Goal: Task Accomplishment & Management: Use online tool/utility

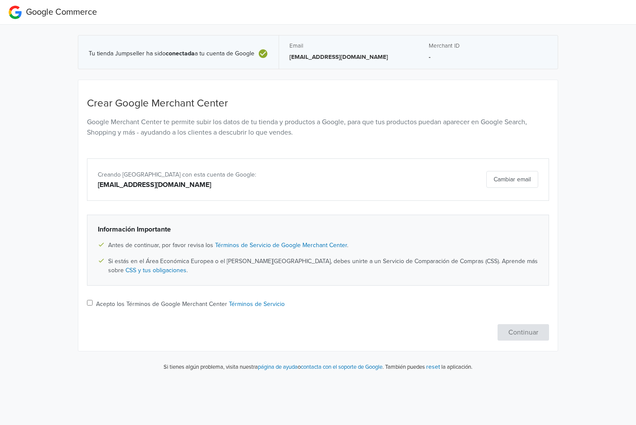
click at [111, 303] on label "Acepto los Términos de Google Merchant Center Términos de Servicio" at bounding box center [190, 303] width 189 height 9
click at [93, 303] on input "Acepto los Términos de Google Merchant Center Términos de Servicio" at bounding box center [90, 303] width 6 height 6
checkbox input "true"
click at [519, 337] on button "Continuar" at bounding box center [522, 332] width 51 height 16
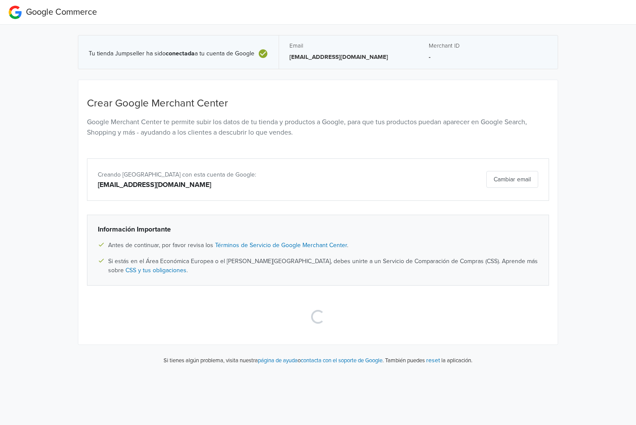
select select "cl"
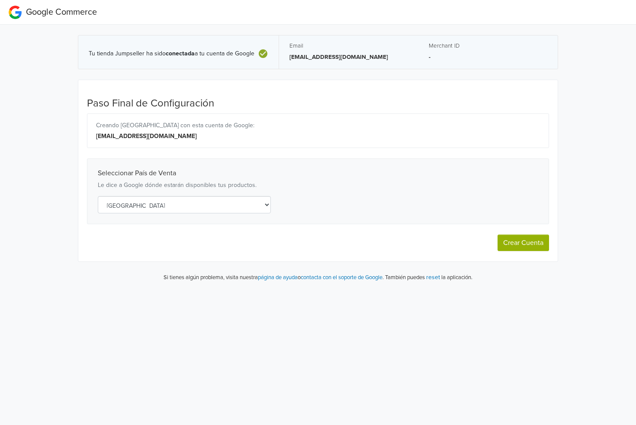
click at [528, 247] on button "Crear Cuenta" at bounding box center [522, 242] width 51 height 16
select select "cl"
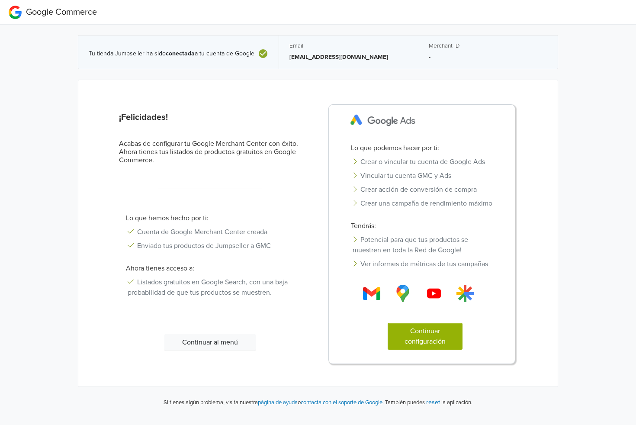
click at [427, 346] on button "Continuar configuración" at bounding box center [425, 336] width 75 height 27
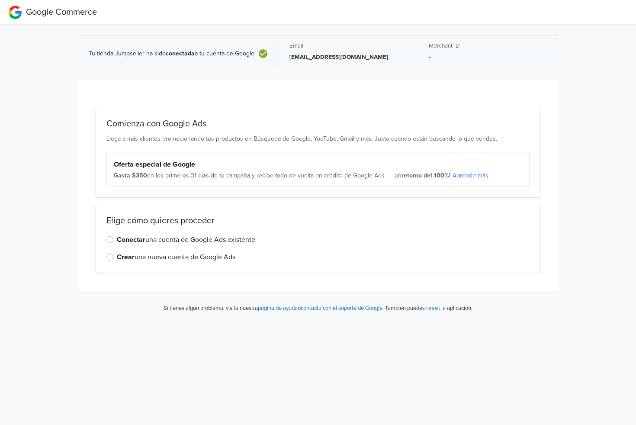
click at [185, 258] on label "Crear una nueva cuenta de Google Ads" at bounding box center [176, 257] width 119 height 10
click at [0, 0] on input "Crear una nueva cuenta de Google Ads" at bounding box center [0, 0] width 0 height 0
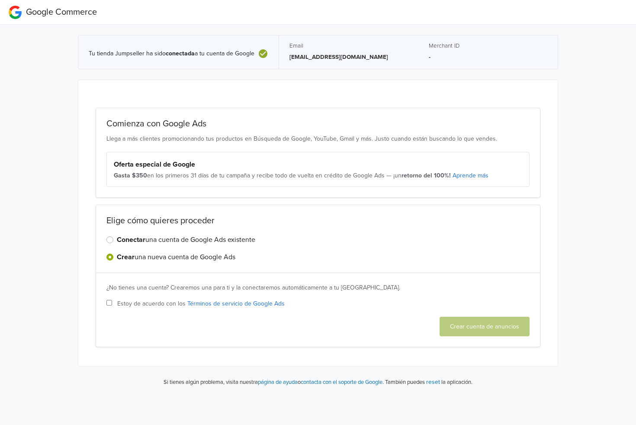
click at [109, 300] on input "Estoy de acuerdo con los Términos de servicio de Google Ads" at bounding box center [109, 303] width 6 height 6
checkbox input "true"
click at [490, 324] on button "Crear cuenta de anuncios" at bounding box center [484, 326] width 90 height 19
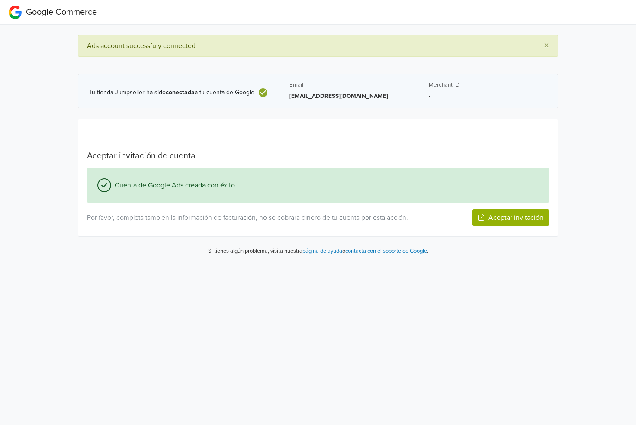
click at [489, 221] on button "Aceptar invitación" at bounding box center [510, 217] width 77 height 16
click at [521, 212] on button "Siguiente paso" at bounding box center [521, 217] width 56 height 16
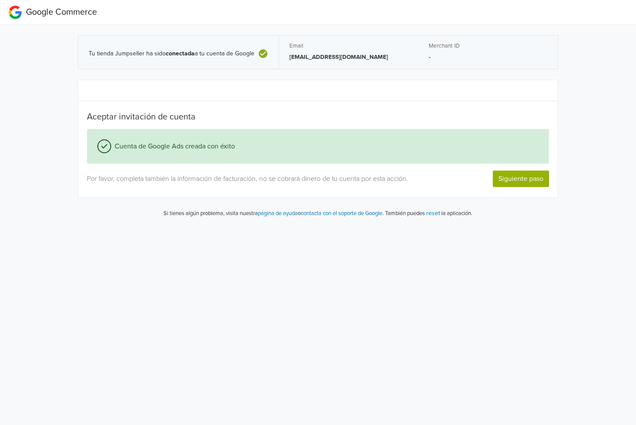
click at [510, 172] on button "Siguiente paso" at bounding box center [521, 178] width 56 height 16
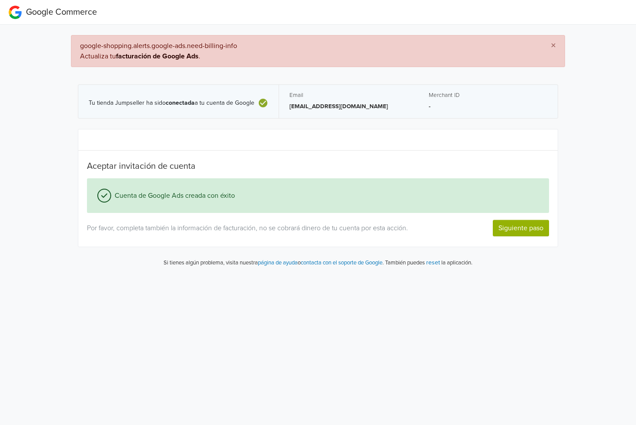
click at [541, 224] on button "Siguiente paso" at bounding box center [521, 228] width 56 height 16
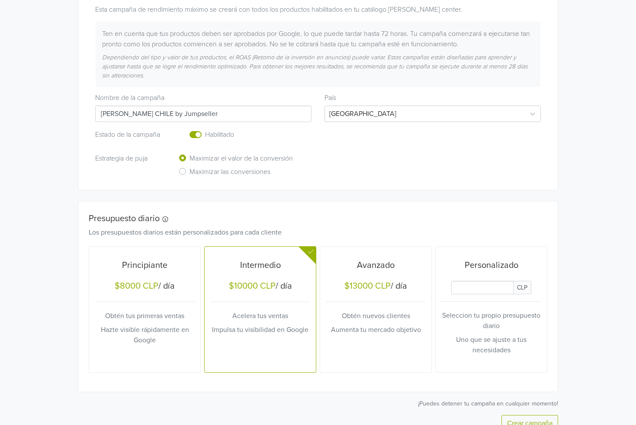
scroll to position [196, 0]
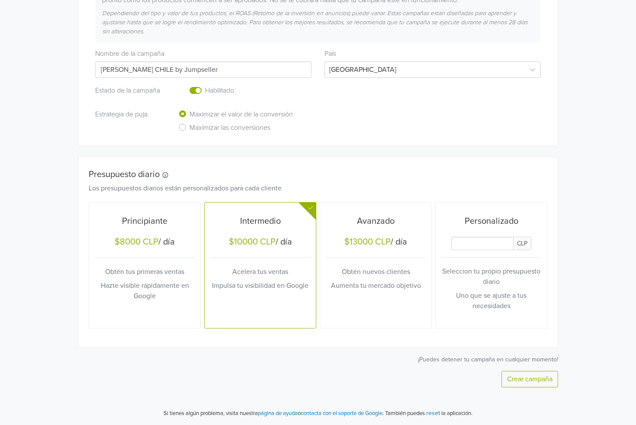
click at [459, 245] on input "Daily Custom Budget" at bounding box center [482, 243] width 62 height 13
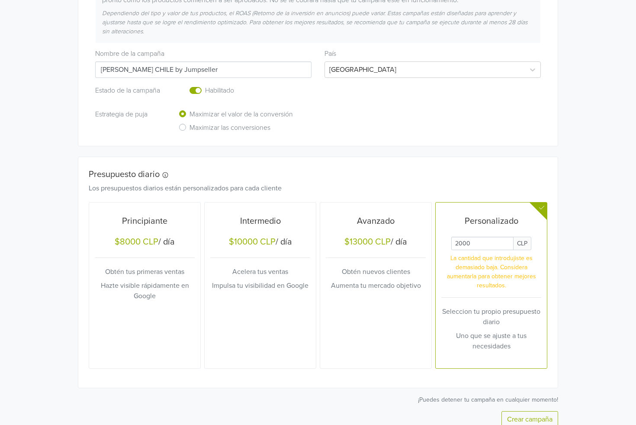
type input "2000"
click at [544, 176] on div "Presupuesto diario Los presupuestos diarios están personalizados para cada clie…" at bounding box center [317, 272] width 479 height 231
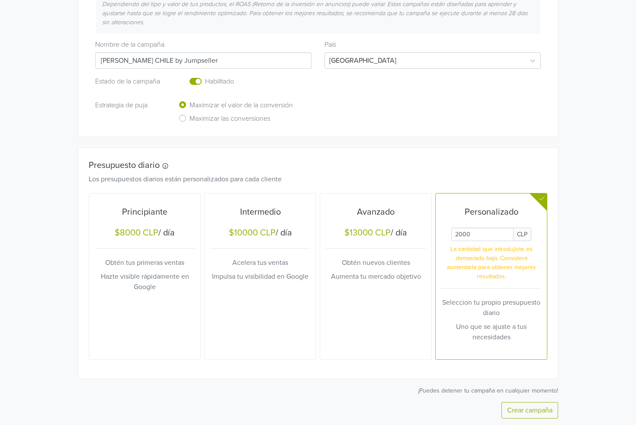
scroll to position [206, 0]
click at [536, 404] on button "Crear campaña" at bounding box center [529, 409] width 57 height 16
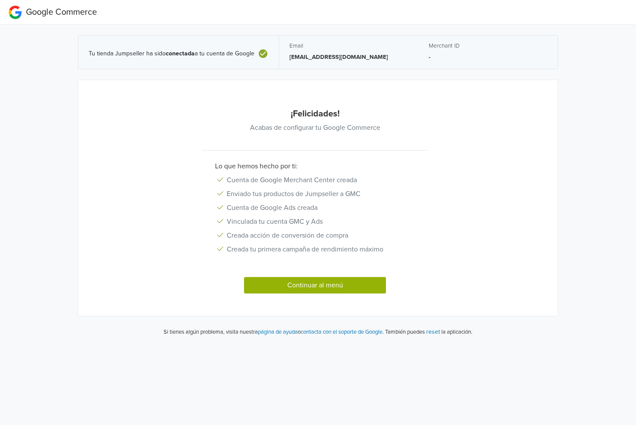
click at [327, 285] on button "Continuar al menú" at bounding box center [315, 285] width 142 height 16
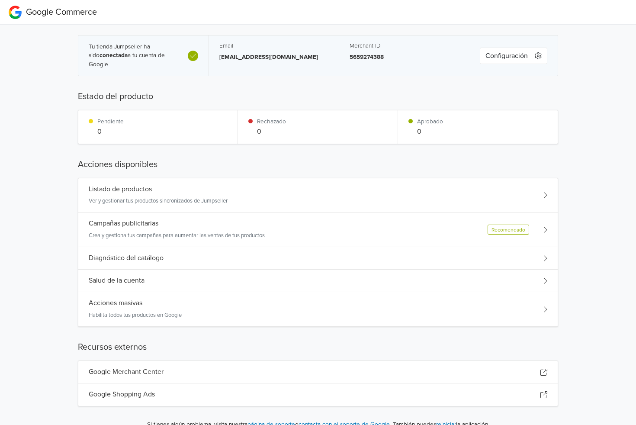
click at [265, 226] on div "Campañas publicitarias" at bounding box center [177, 223] width 176 height 8
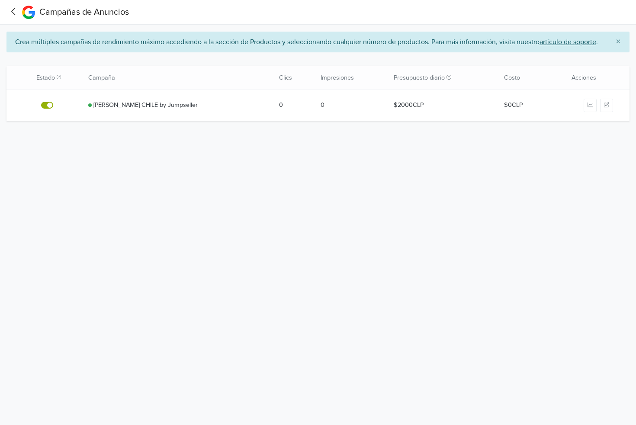
click at [279, 110] on link "0" at bounding box center [293, 105] width 28 height 10
click at [11, 6] on icon at bounding box center [13, 11] width 13 height 11
